Goal: Information Seeking & Learning: Learn about a topic

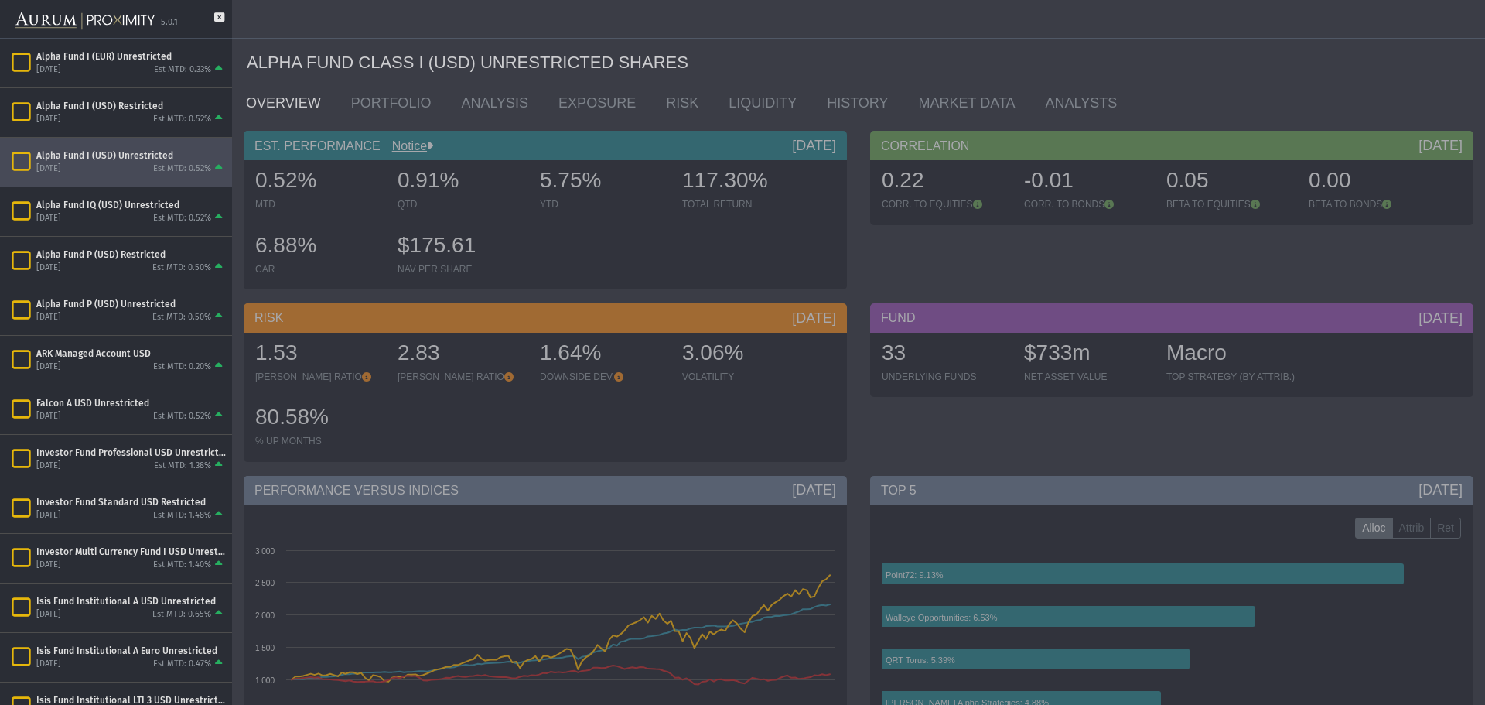
scroll to position [442, 0]
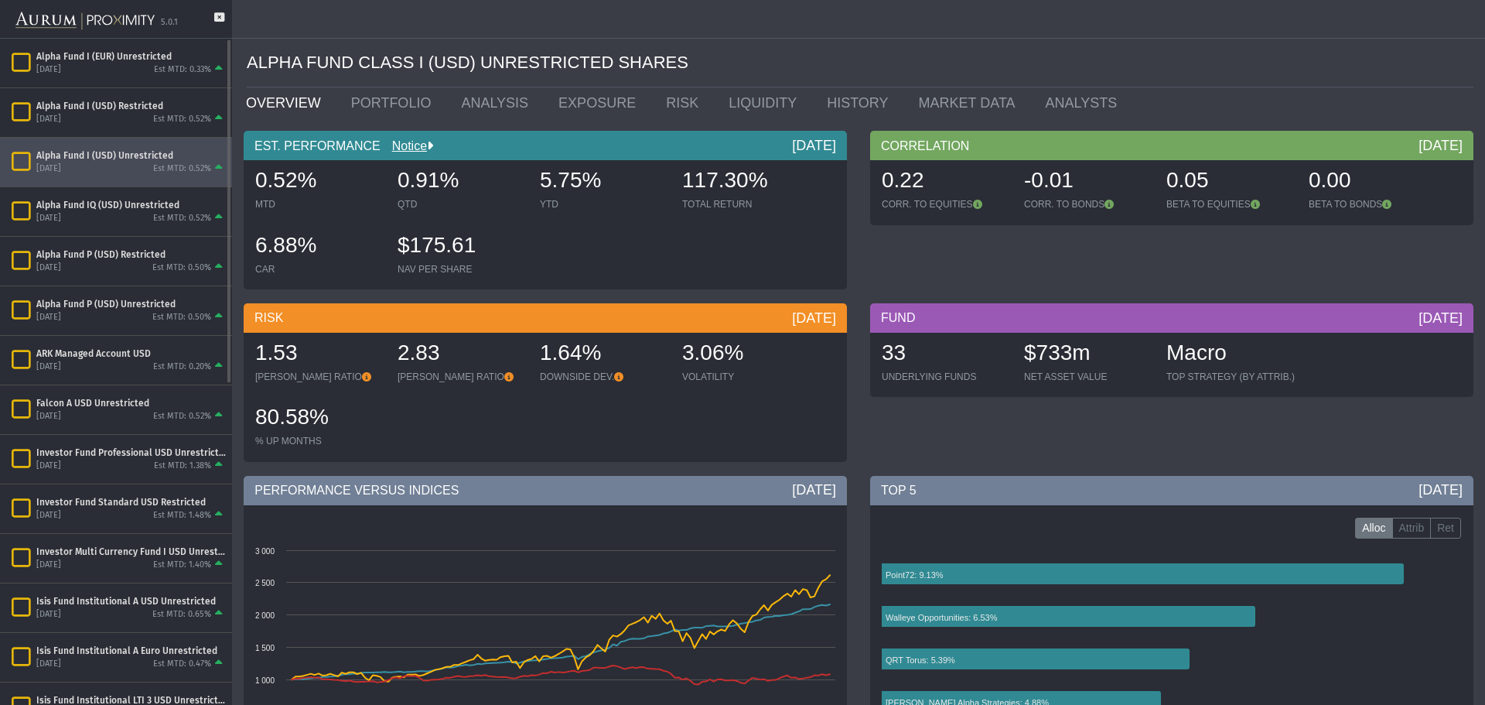
click at [108, 178] on div "Alpha Fund I (USD) Unrestricted [DATE] Est MTD: 0.52%" at bounding box center [116, 162] width 232 height 49
click at [375, 111] on link "PORTFOLIO" at bounding box center [395, 102] width 111 height 31
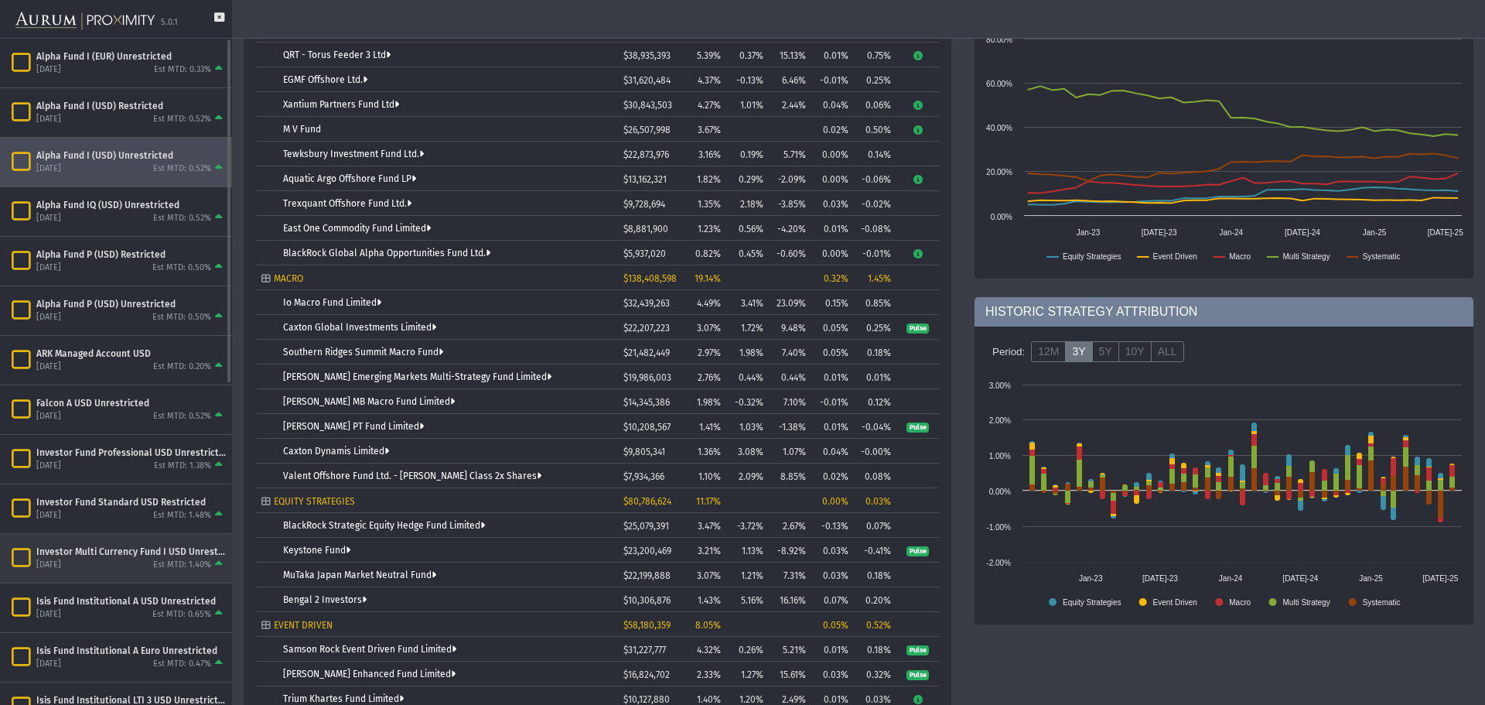
scroll to position [77, 0]
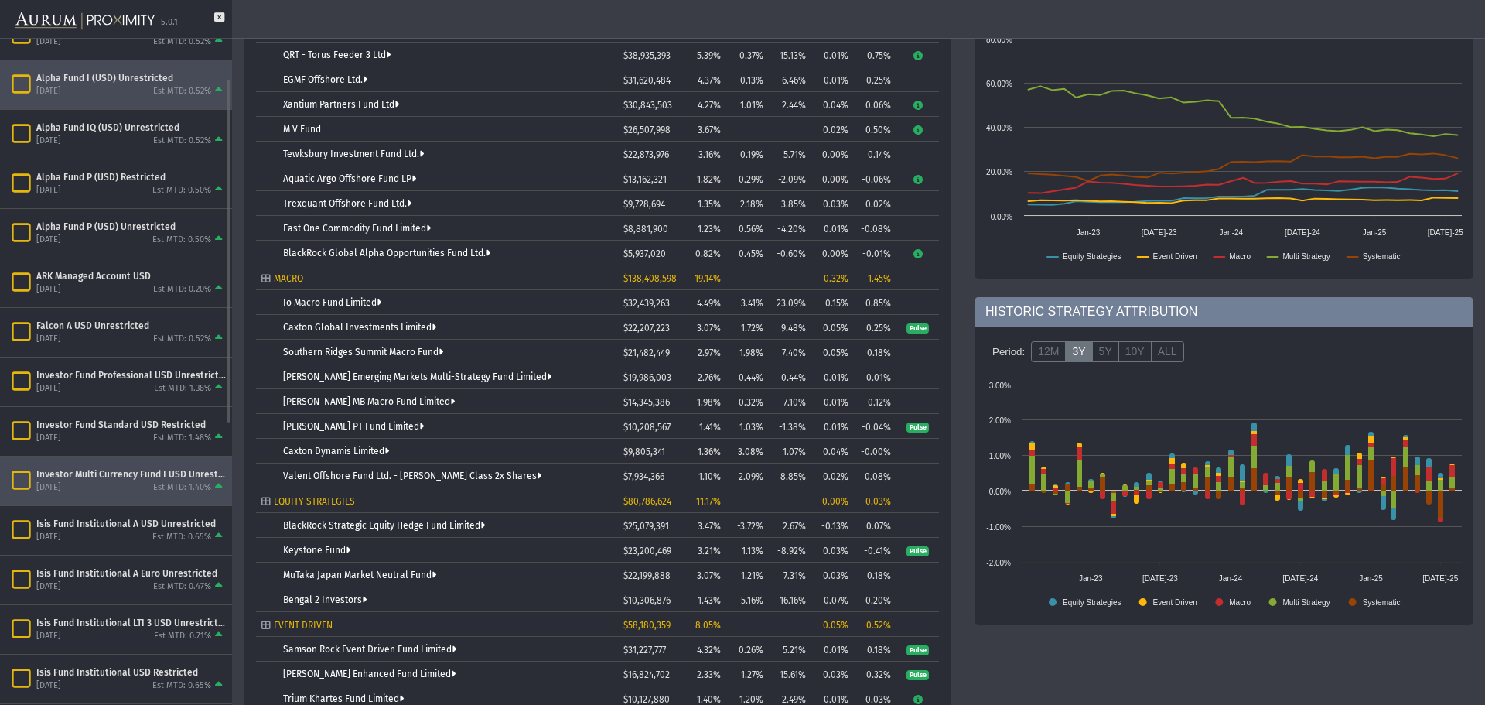
click at [166, 484] on div "Est MTD: 1.40%" at bounding box center [182, 488] width 58 height 12
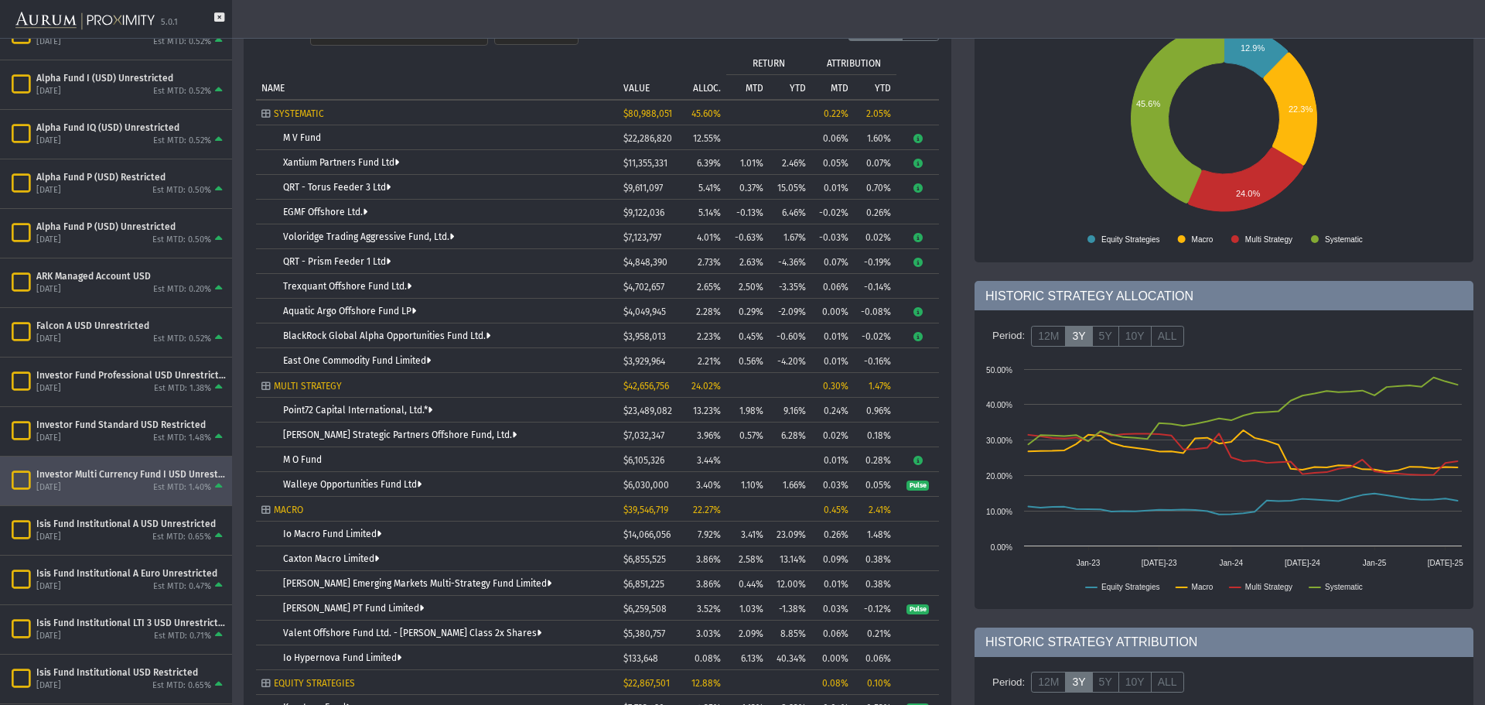
scroll to position [387, 0]
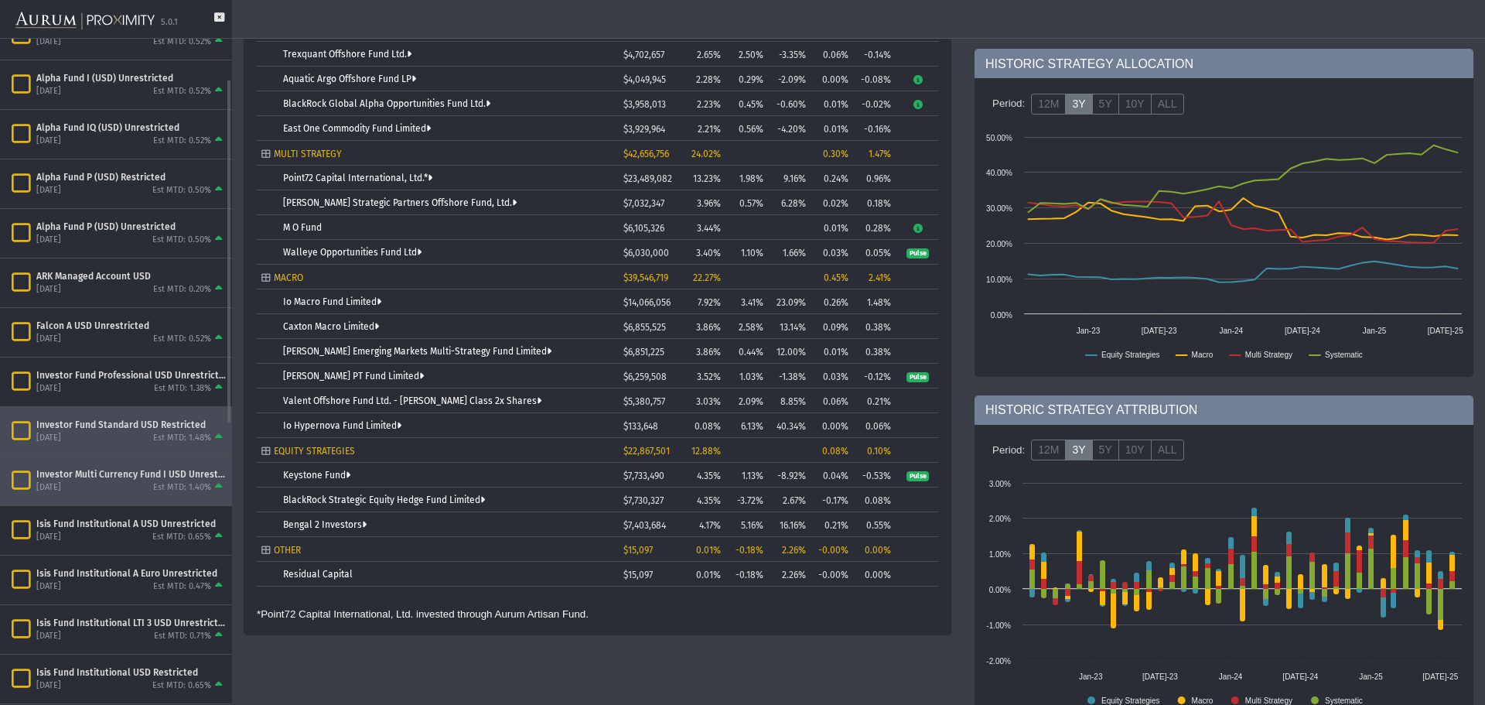
click at [89, 421] on div "Investor Fund Standard USD Restricted" at bounding box center [131, 424] width 190 height 12
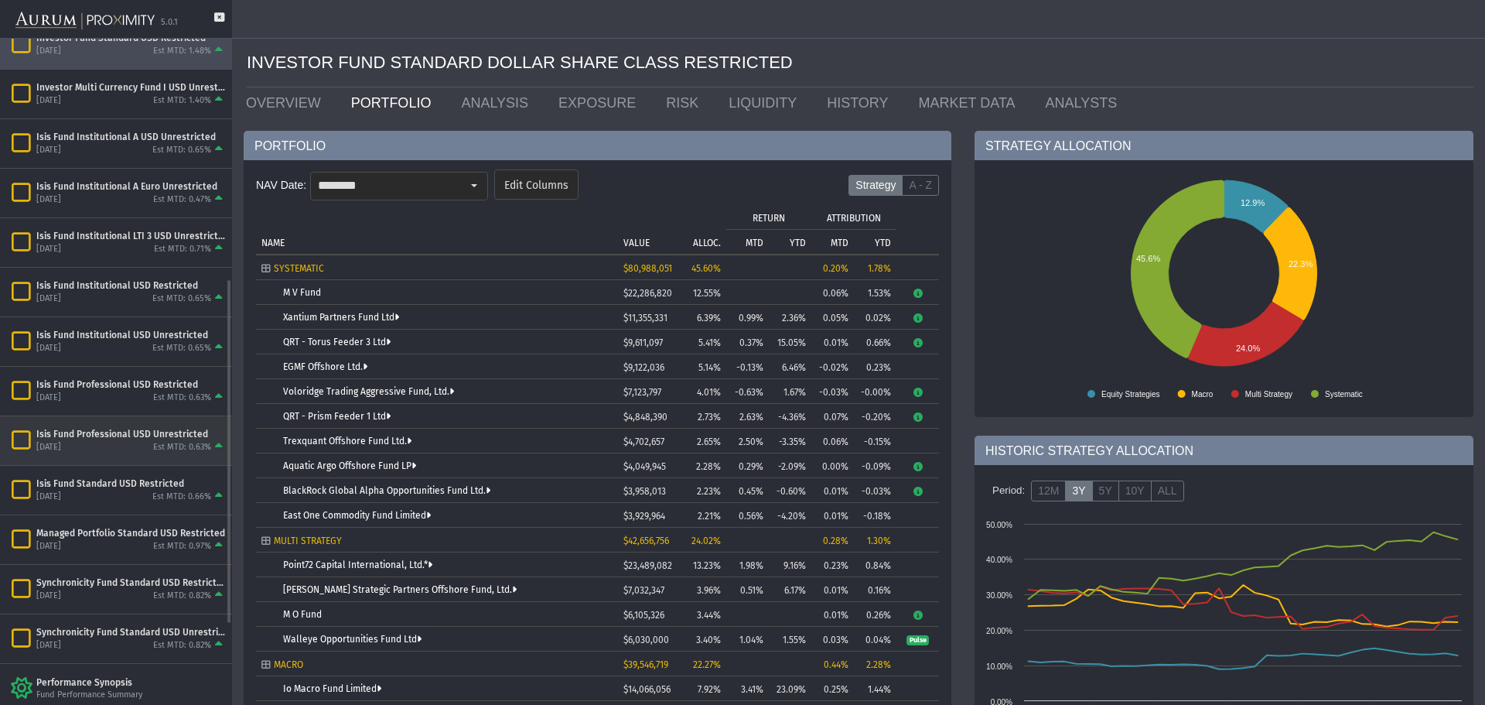
scroll to position [620, 0]
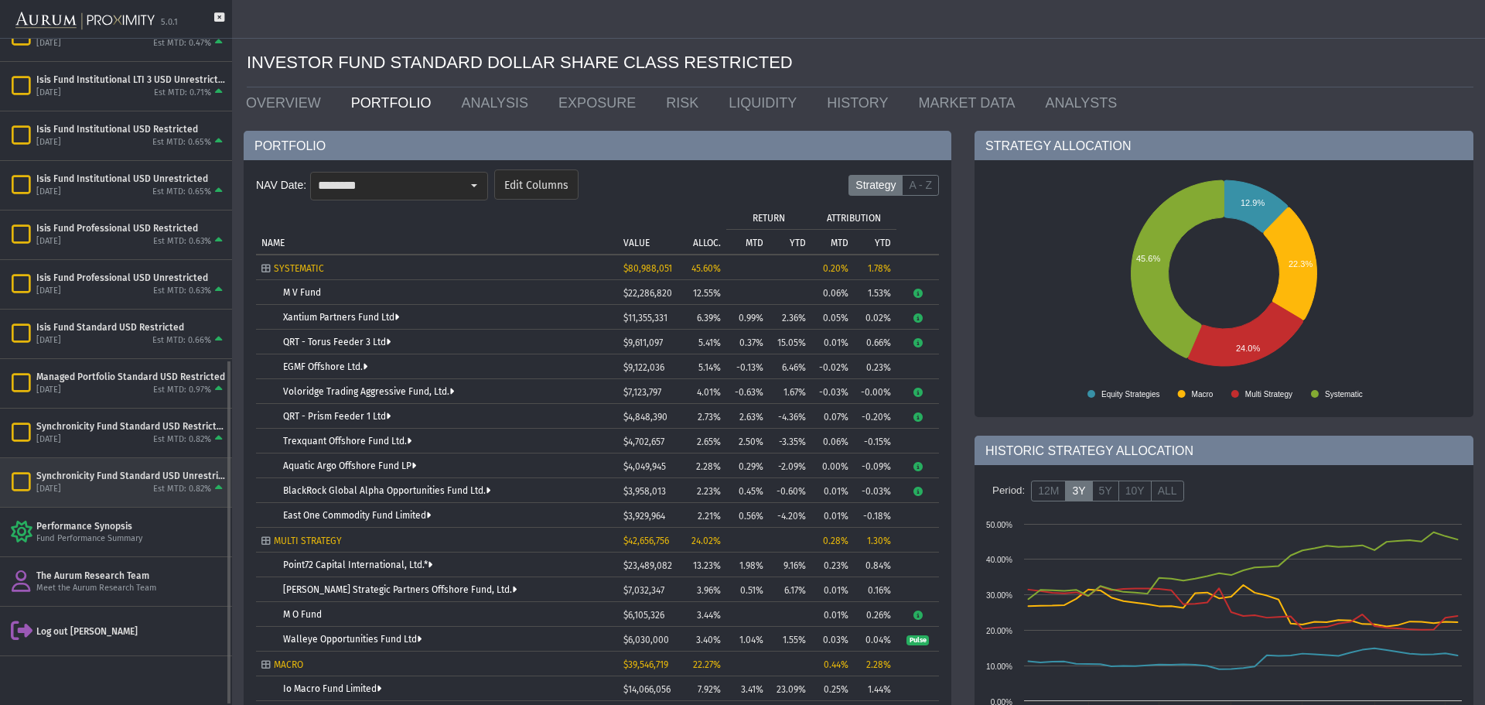
click at [92, 470] on div "Synchronicity Fund Standard USD Unrestricted" at bounding box center [131, 476] width 190 height 12
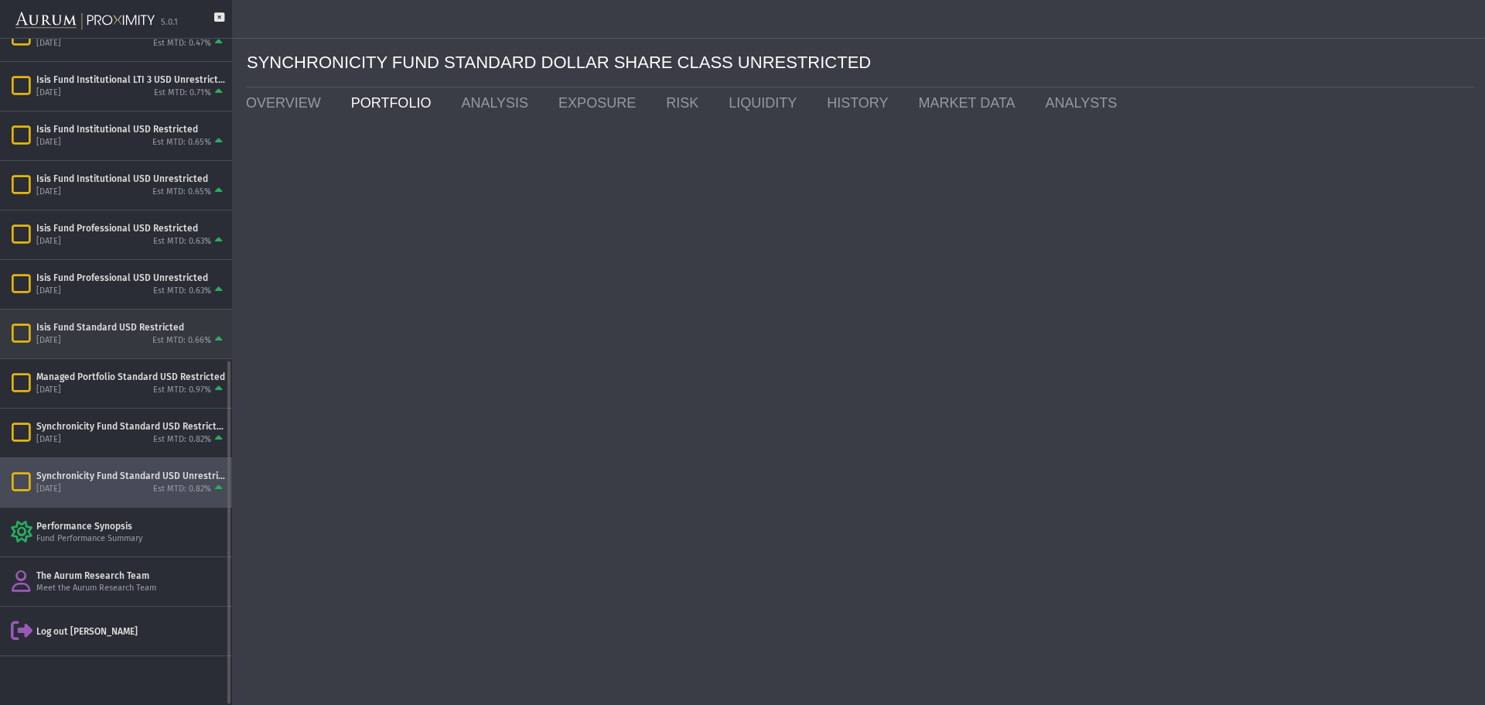
click at [104, 327] on div "Isis Fund Standard USD Restricted" at bounding box center [131, 327] width 190 height 12
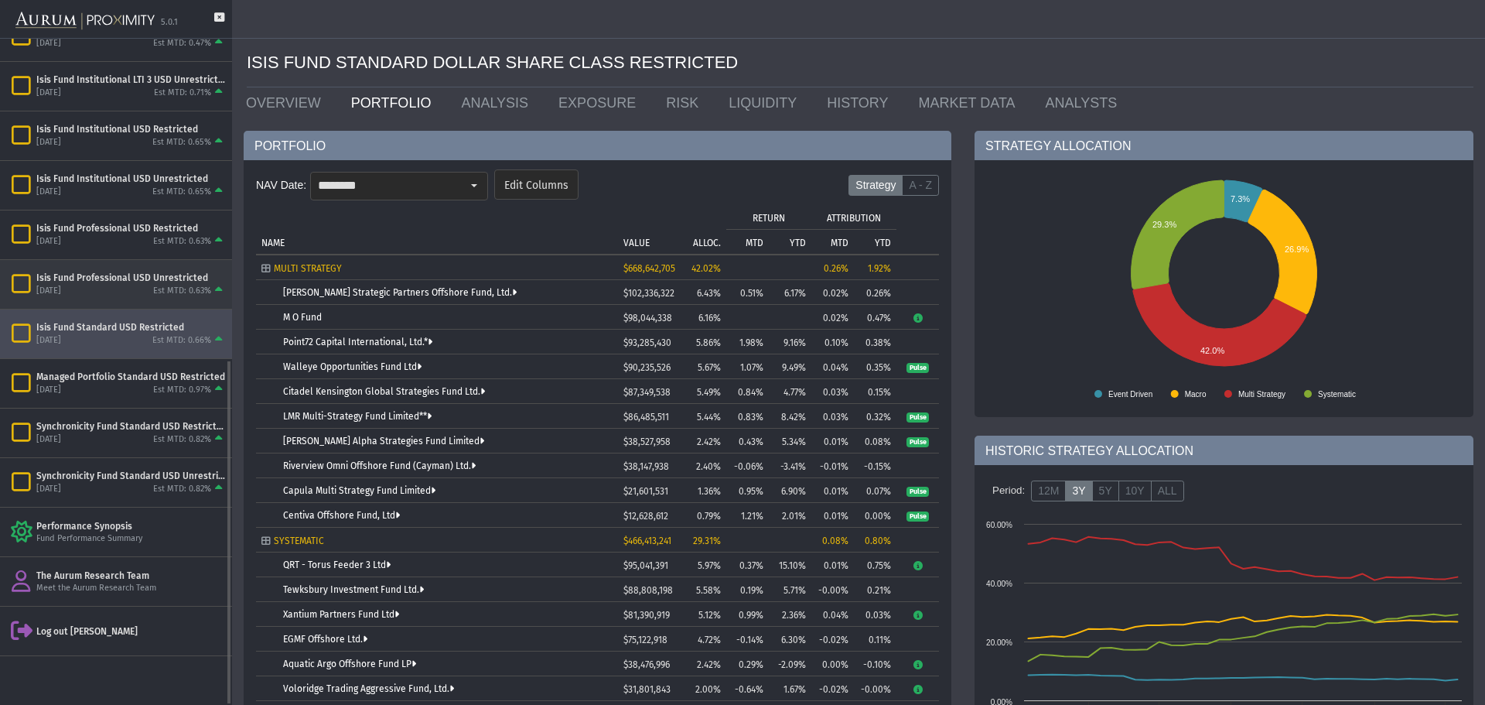
click at [110, 292] on div "[DATE] Est MTD: 0.63%" at bounding box center [131, 291] width 190 height 14
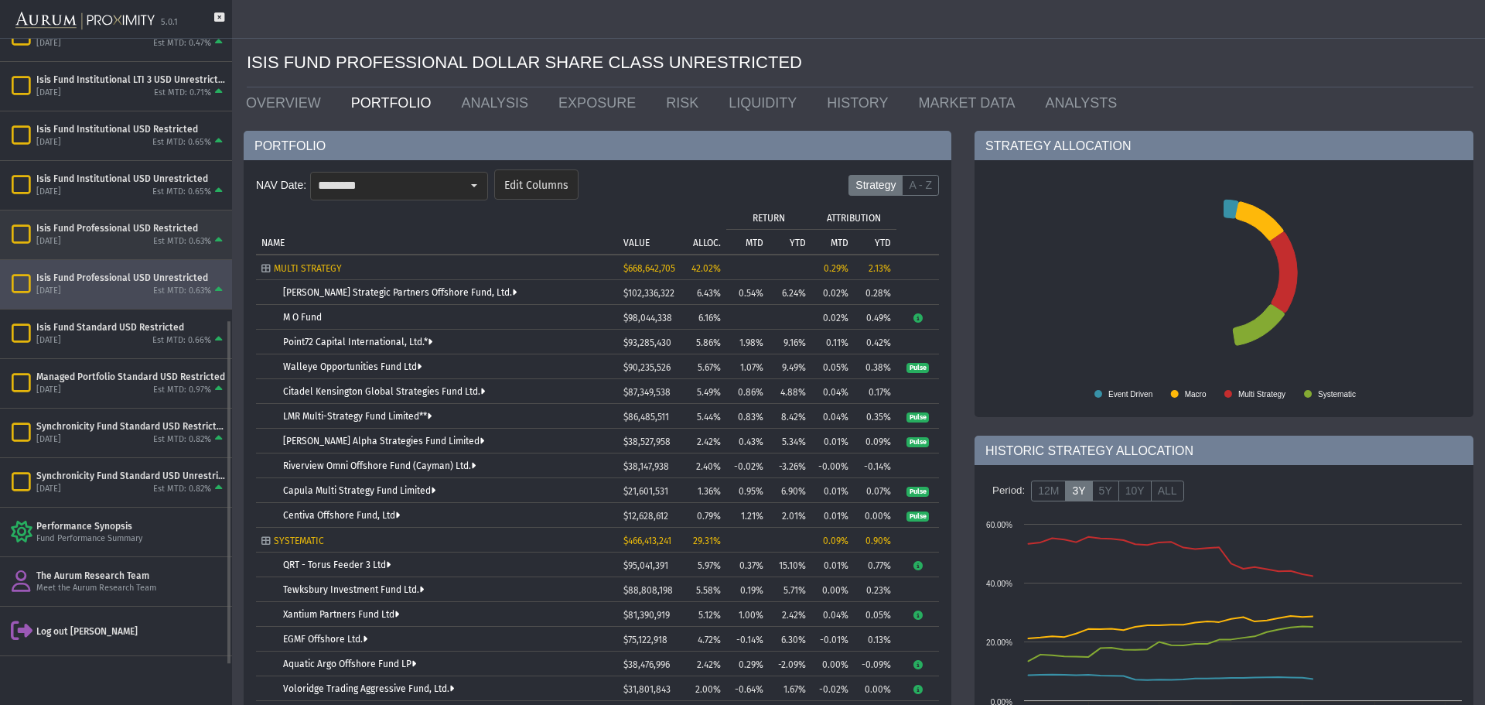
scroll to position [543, 0]
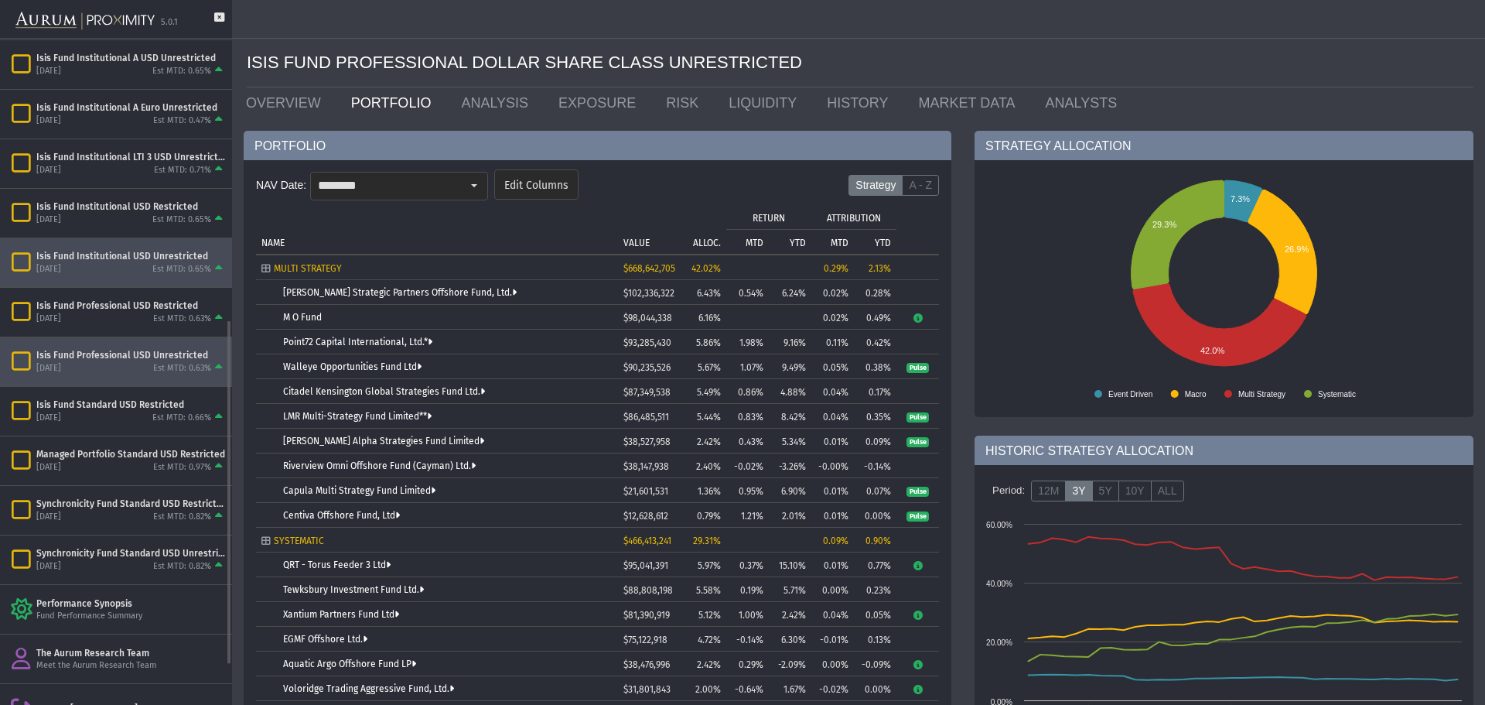
click at [110, 255] on div "Isis Fund Institutional USD Unrestricted" at bounding box center [131, 256] width 190 height 12
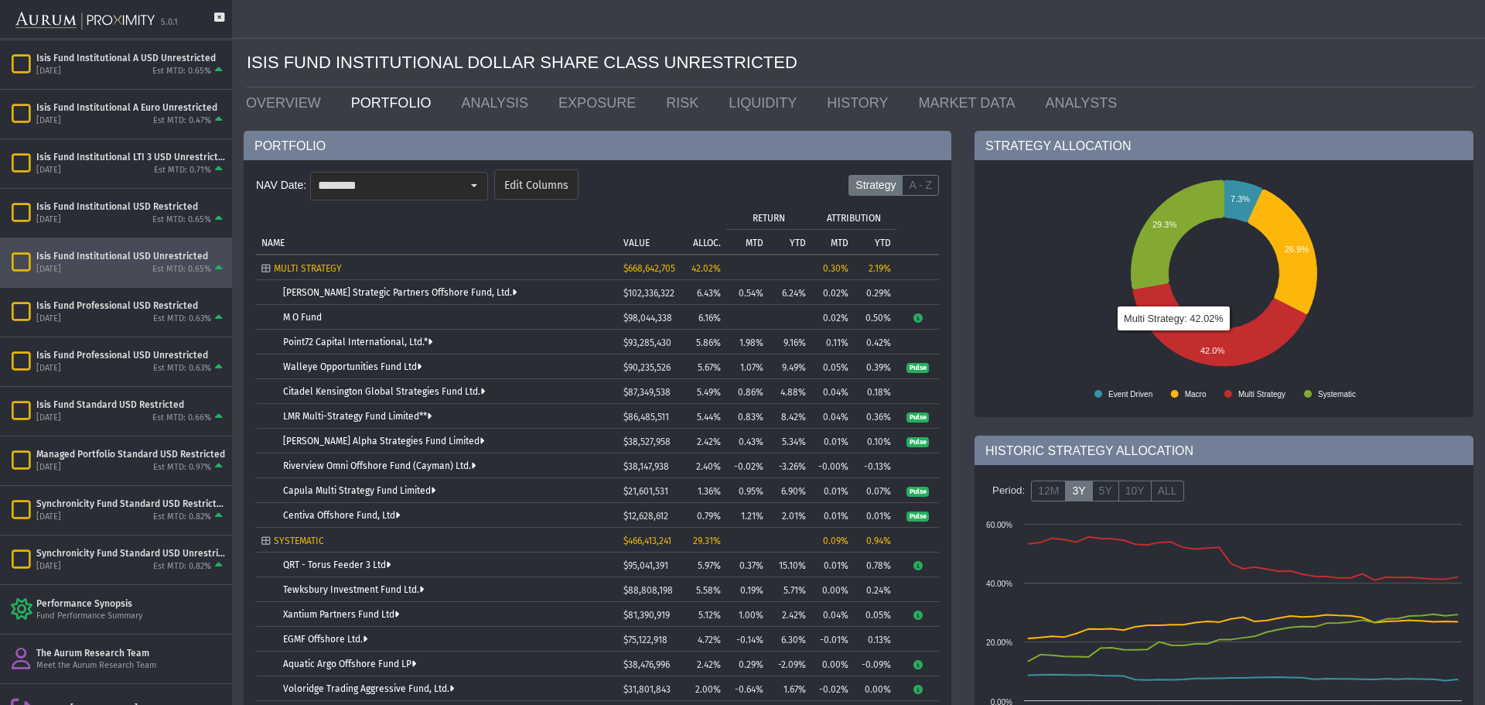
scroll to position [155, 0]
